Goal: Transaction & Acquisition: Purchase product/service

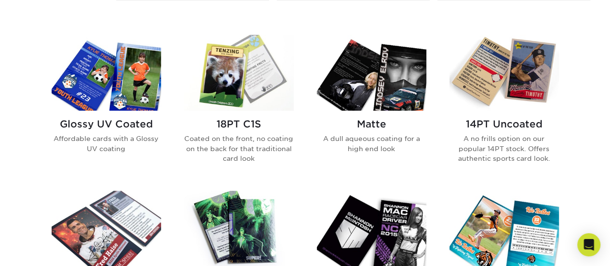
scroll to position [461, 0]
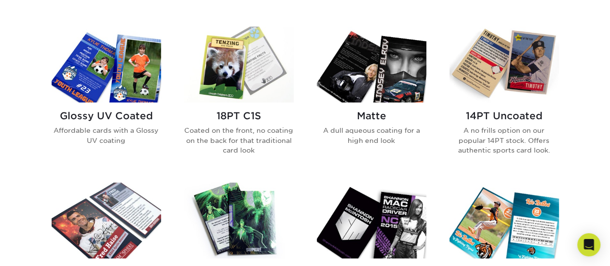
click at [136, 112] on h2 "Glossy UV Coated" at bounding box center [106, 116] width 109 height 12
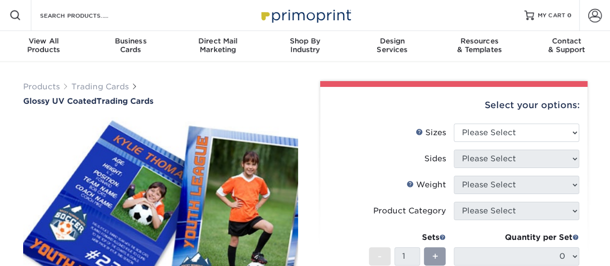
click at [497, 81] on div at bounding box center [453, 84] width 267 height 6
click at [496, 123] on select "Please Select 2.5" x 3.5"" at bounding box center [516, 132] width 125 height 18
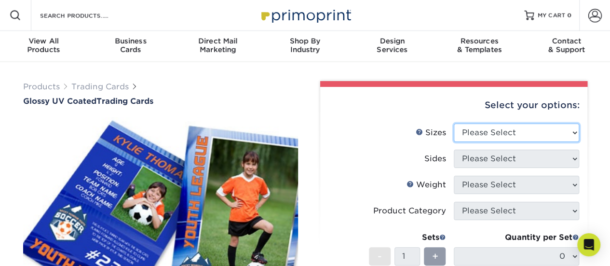
select select "2.50x3.50"
click at [454, 123] on select "Please Select 2.5" x 3.5"" at bounding box center [516, 132] width 125 height 18
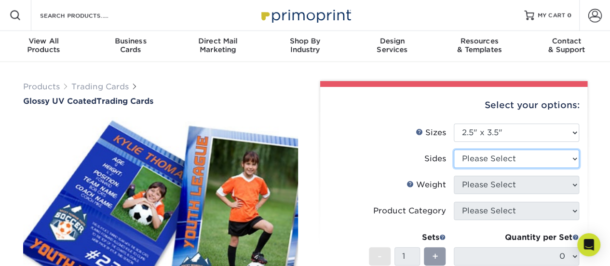
click at [479, 160] on select "Please Select Print Both Sides Print Front Only" at bounding box center [516, 158] width 125 height 18
select select "13abbda7-1d64-4f25-8bb2-c179b224825d"
click at [454, 149] on select "Please Select Print Both Sides Print Front Only" at bounding box center [516, 158] width 125 height 18
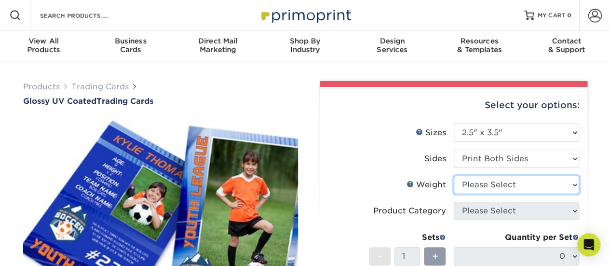
click at [486, 187] on select "Please Select 16PT 14PT 18PT C1S" at bounding box center [516, 184] width 125 height 18
select select "16PT"
click at [454, 175] on select "Please Select 16PT 14PT 18PT C1S" at bounding box center [516, 184] width 125 height 18
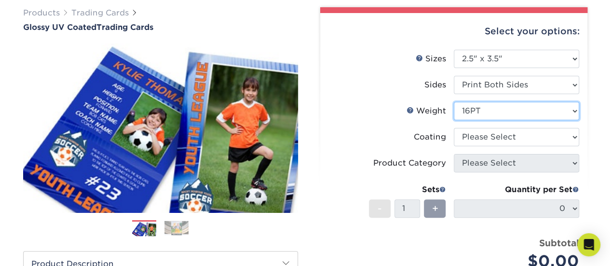
scroll to position [74, 0]
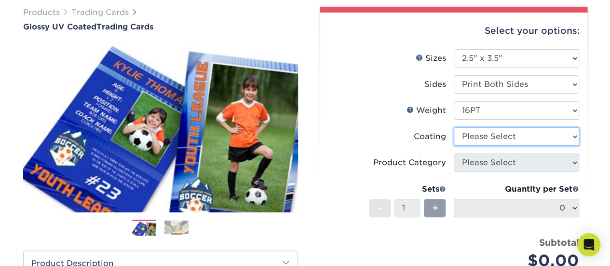
click at [478, 134] on select at bounding box center [516, 136] width 125 height 18
select select "1e8116af-acfc-44b1-83dc-8181aa338834"
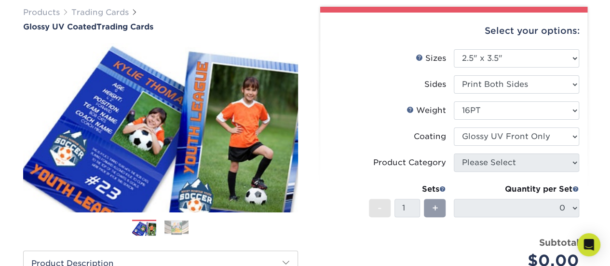
click at [454, 127] on select at bounding box center [516, 136] width 125 height 18
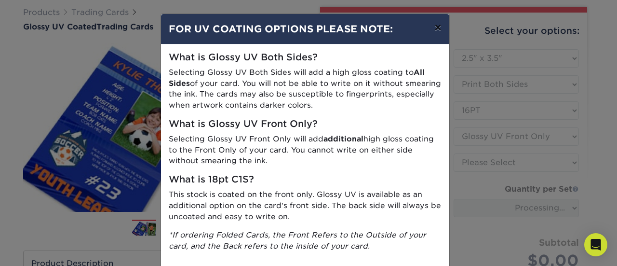
click at [432, 29] on button "×" at bounding box center [438, 27] width 22 height 27
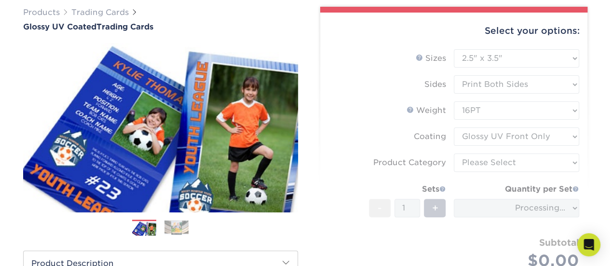
click at [503, 163] on form "Sizes Help Sizes Please Select 2.5" x 3.5" Sides Please Select 16PT - 1" at bounding box center [454, 170] width 252 height 242
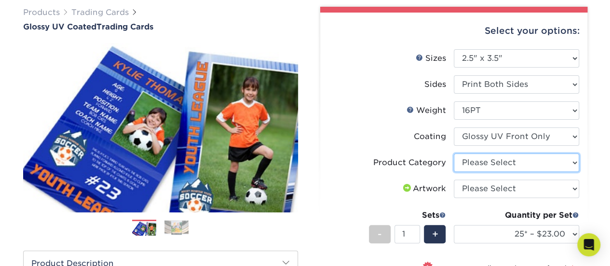
click at [503, 163] on select "Please Select Trading Cards" at bounding box center [516, 162] width 125 height 18
select select "c2f9bce9-36c2-409d-b101-c29d9d031e18"
click at [454, 153] on select "Please Select Trading Cards" at bounding box center [516, 162] width 125 height 18
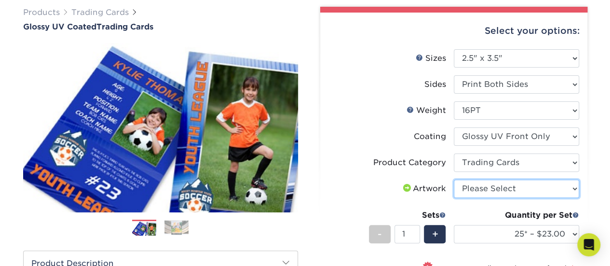
click at [502, 192] on select "Please Select I will upload files I need a design - $100" at bounding box center [516, 188] width 125 height 18
select select "upload"
click at [454, 179] on select "Please Select I will upload files I need a design - $100" at bounding box center [516, 188] width 125 height 18
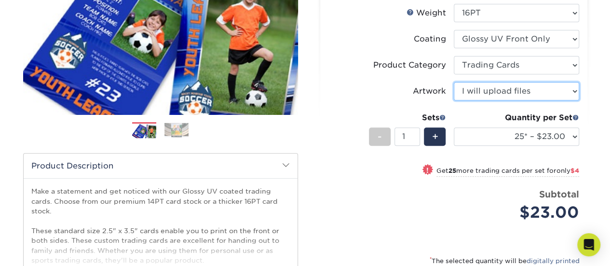
scroll to position [172, 0]
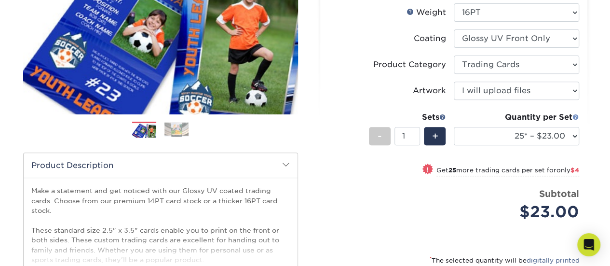
click at [575, 117] on span at bounding box center [575, 116] width 7 height 7
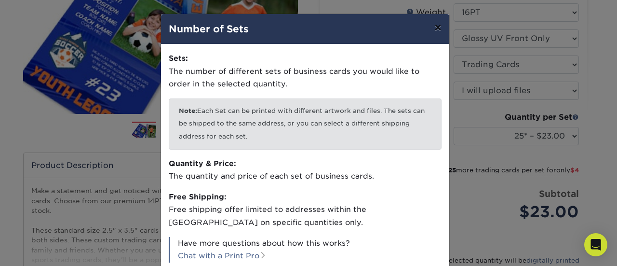
click at [437, 27] on button "×" at bounding box center [438, 27] width 22 height 27
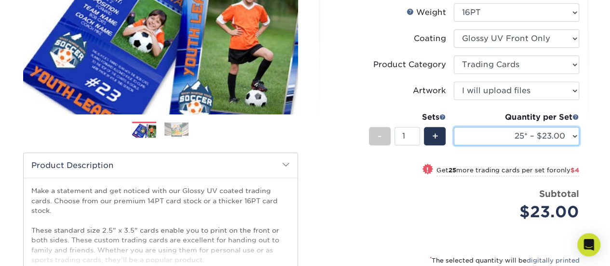
click at [527, 136] on select "25* – $23.00 50* – $27.00 75* – $33.00 100* – $37.00 250* – $47.00 500 – $58.00…" at bounding box center [516, 136] width 125 height 18
click at [454, 127] on select "25* – $23.00 50* – $27.00 75* – $33.00 100* – $37.00 250* – $47.00 500 – $58.00…" at bounding box center [516, 136] width 125 height 18
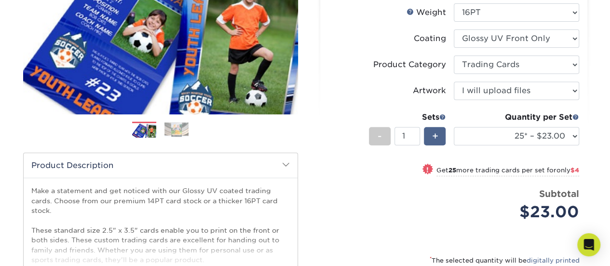
click at [432, 139] on span "+" at bounding box center [434, 136] width 6 height 14
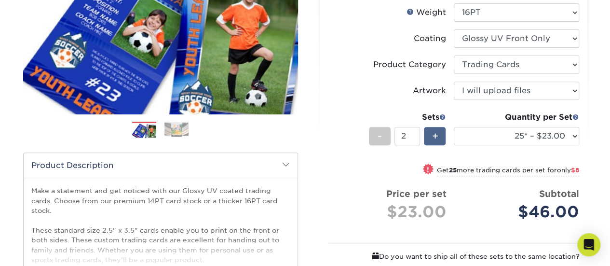
click at [432, 139] on span "+" at bounding box center [434, 136] width 6 height 14
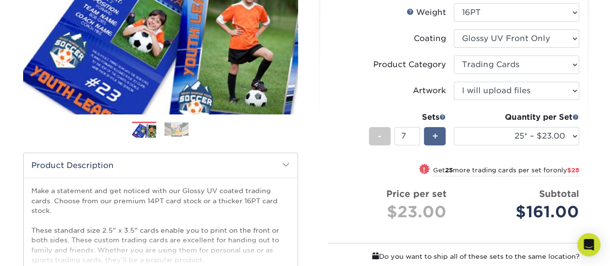
click at [432, 139] on span "+" at bounding box center [434, 136] width 6 height 14
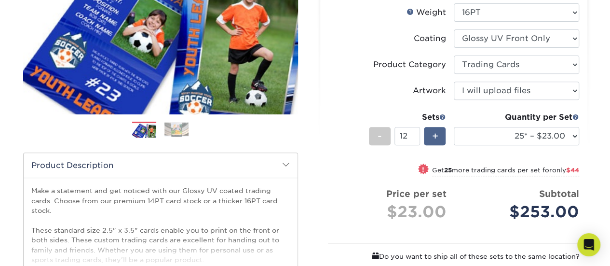
click at [432, 139] on span "+" at bounding box center [434, 136] width 6 height 14
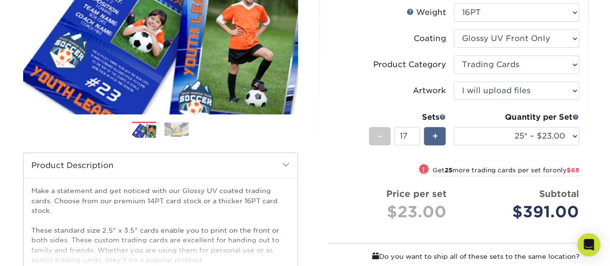
click at [432, 139] on span "+" at bounding box center [434, 136] width 6 height 14
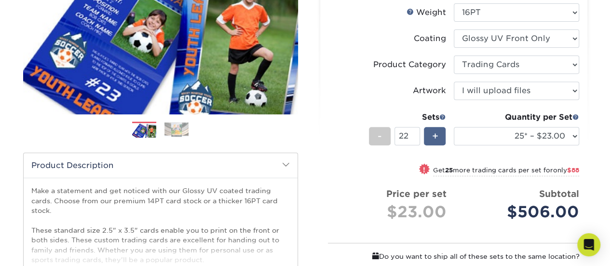
click at [432, 139] on span "+" at bounding box center [434, 136] width 6 height 14
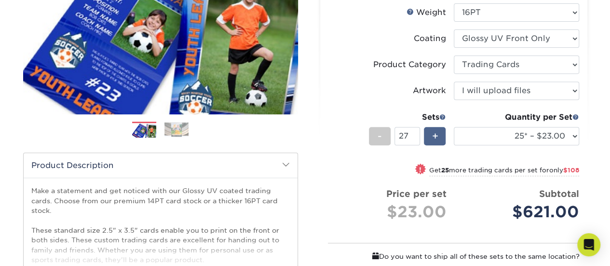
click at [432, 139] on span "+" at bounding box center [434, 136] width 6 height 14
click at [371, 142] on div "-" at bounding box center [380, 136] width 22 height 18
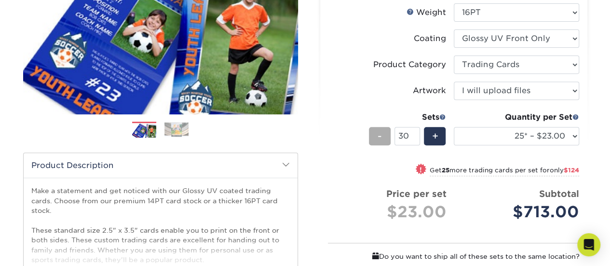
click at [371, 142] on div "-" at bounding box center [380, 136] width 22 height 18
type input "28"
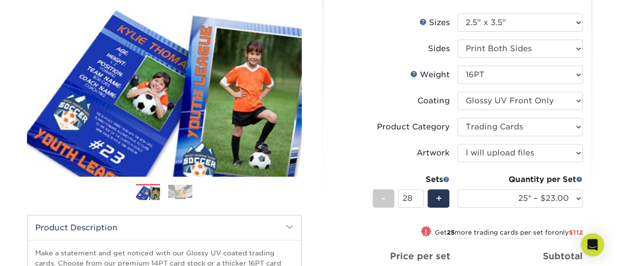
scroll to position [109, 0]
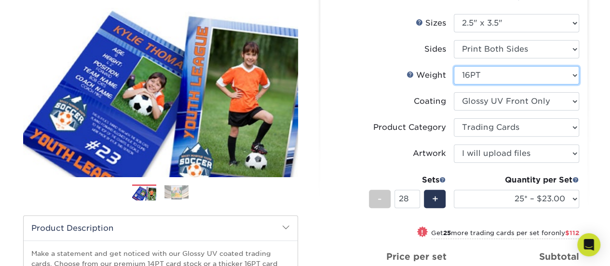
click at [497, 83] on select "Please Select 16PT 14PT 18PT C1S" at bounding box center [516, 75] width 125 height 18
select select "14PT"
click at [454, 66] on select "Please Select 16PT 14PT 18PT C1S" at bounding box center [516, 75] width 125 height 18
select select "-1"
select select
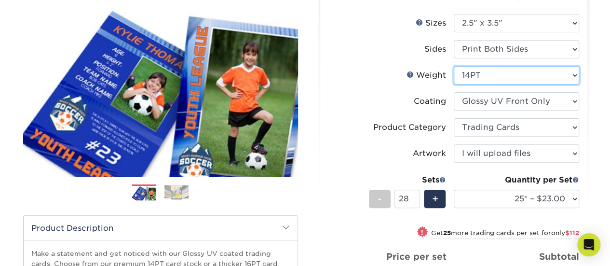
select select "-1"
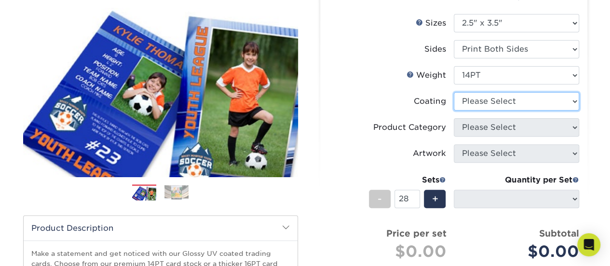
click at [532, 100] on select at bounding box center [516, 101] width 125 height 18
select select "1e8116af-acfc-44b1-83dc-8181aa338834"
click at [454, 92] on select at bounding box center [516, 101] width 125 height 18
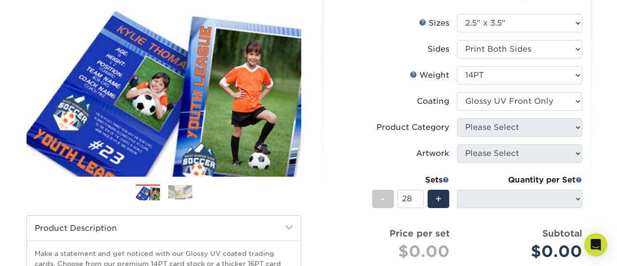
select select "-1"
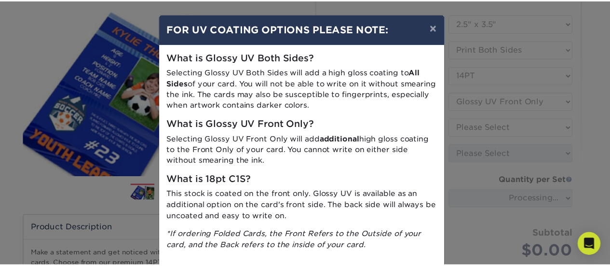
scroll to position [48, 0]
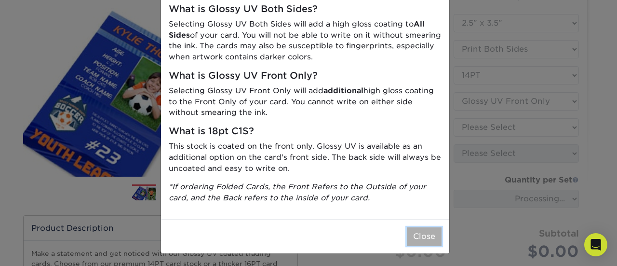
click at [414, 239] on button "Close" at bounding box center [424, 236] width 35 height 18
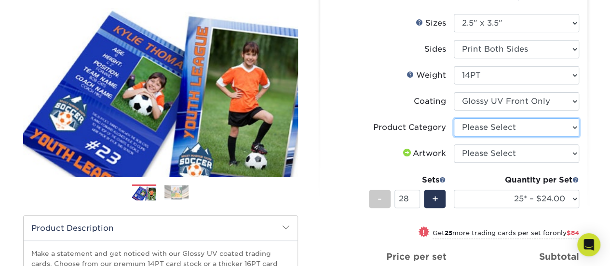
click at [499, 127] on select "Please Select Trading Cards" at bounding box center [516, 127] width 125 height 18
select select "c2f9bce9-36c2-409d-b101-c29d9d031e18"
click at [454, 118] on select "Please Select Trading Cards" at bounding box center [516, 127] width 125 height 18
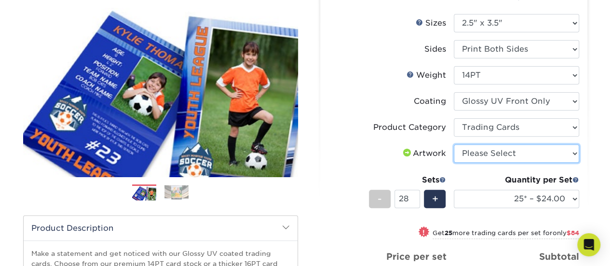
click at [496, 152] on select "Please Select I will upload files I need a design - $100" at bounding box center [516, 153] width 125 height 18
select select "upload"
click at [454, 144] on select "Please Select I will upload files I need a design - $100" at bounding box center [516, 153] width 125 height 18
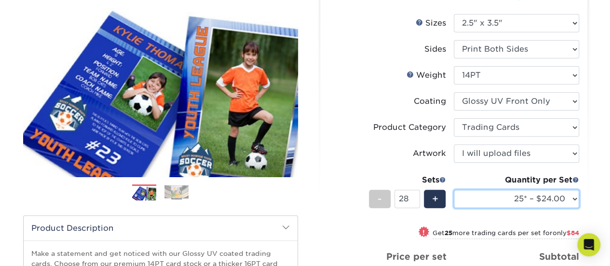
click at [499, 202] on select "25* – $24.00 50* – $27.00 75* – $34.00 100* – $37.00 250* – $48.00 500 – $59.00…" at bounding box center [516, 198] width 125 height 18
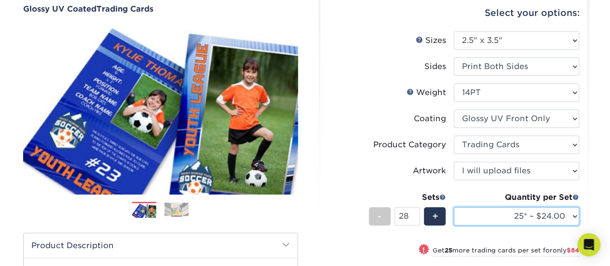
scroll to position [75, 0]
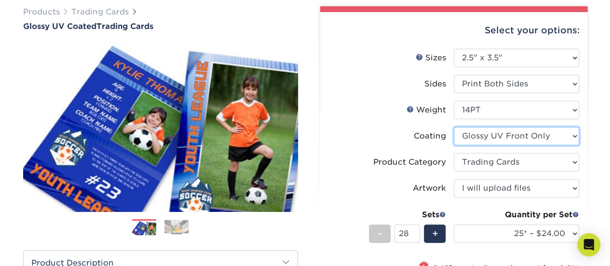
click at [498, 138] on select at bounding box center [516, 136] width 125 height 18
click at [498, 136] on select at bounding box center [516, 136] width 125 height 18
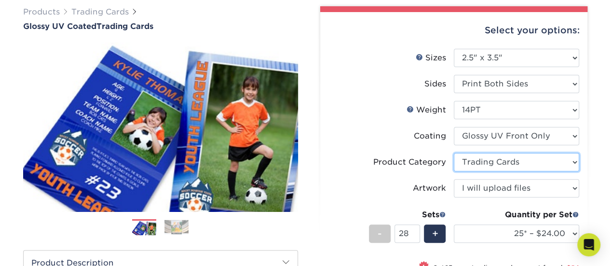
click at [501, 160] on select "Please Select Trading Cards" at bounding box center [516, 162] width 125 height 18
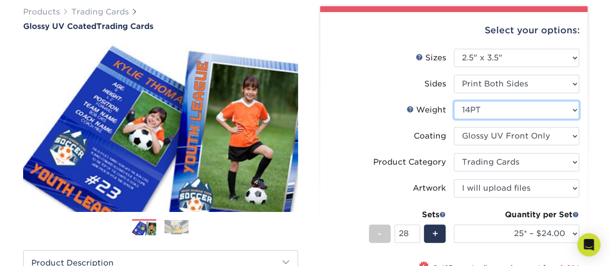
click at [476, 112] on select "Please Select 16PT 14PT 18PT C1S" at bounding box center [516, 110] width 125 height 18
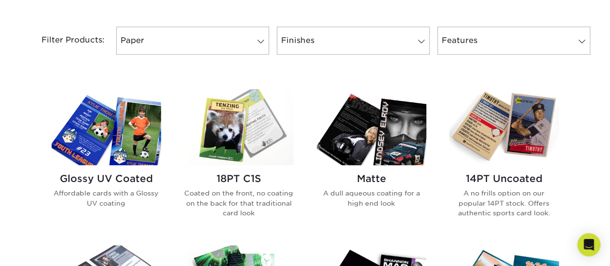
scroll to position [399, 0]
